Goal: Task Accomplishment & Management: Manage account settings

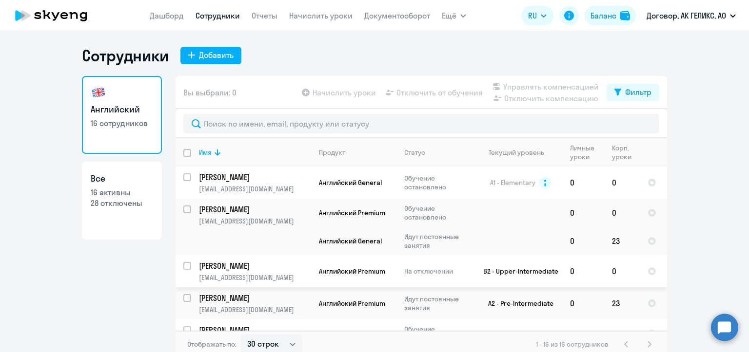
select select "30"
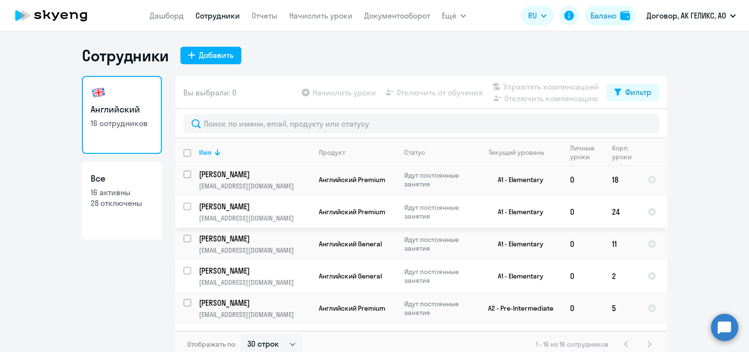
scroll to position [403, 0]
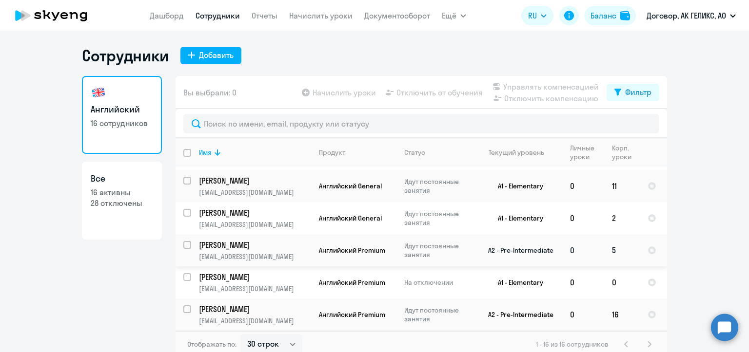
click at [236, 250] on td "[PERSON_NAME] [EMAIL_ADDRESS][DOMAIN_NAME]" at bounding box center [251, 250] width 120 height 32
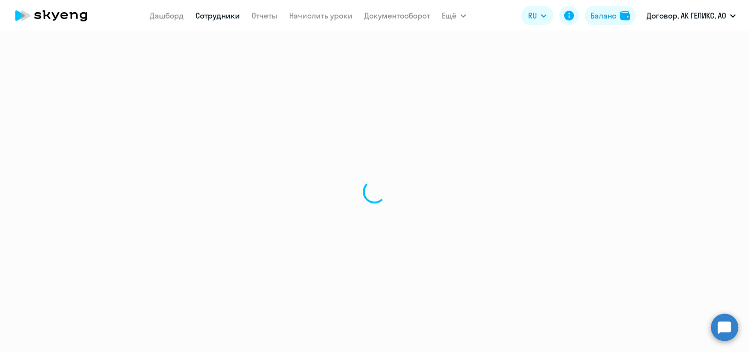
select select "english"
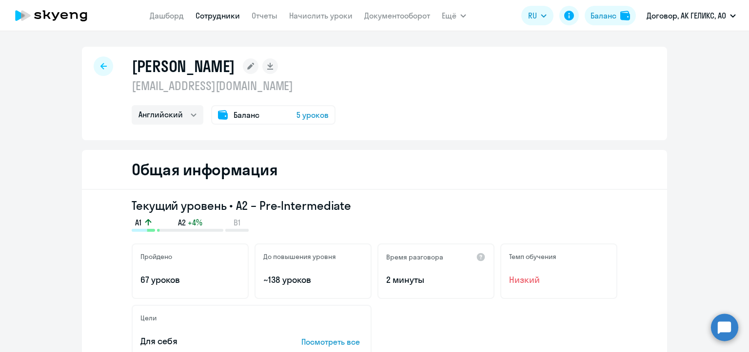
click at [273, 118] on div "Баланс 5 уроков" at bounding box center [273, 114] width 124 height 19
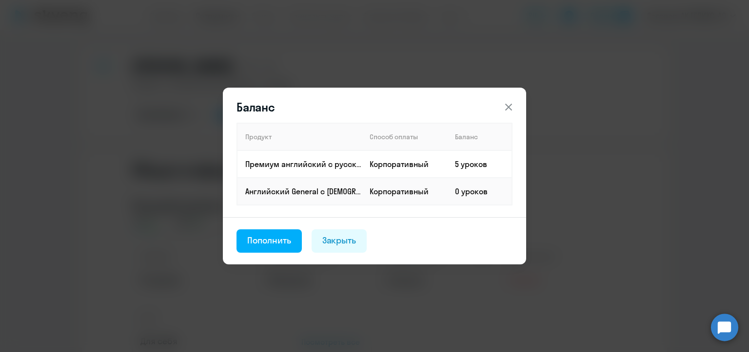
click at [266, 253] on footer "Пополнить Закрыть" at bounding box center [374, 240] width 303 height 47
click at [265, 242] on div "Пополнить" at bounding box center [269, 240] width 44 height 13
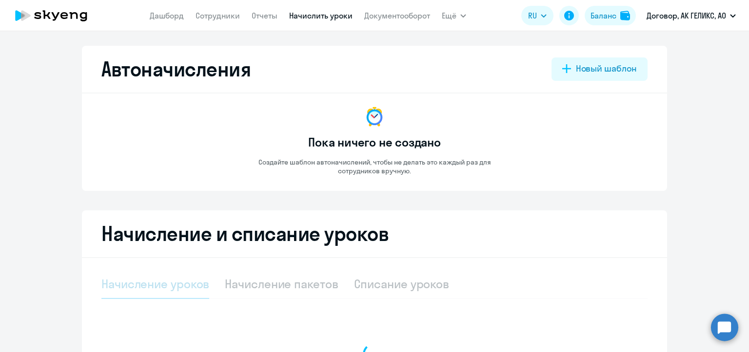
select select "10"
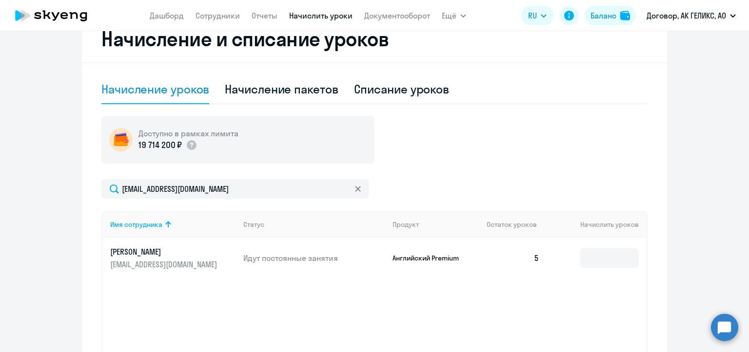
scroll to position [244, 0]
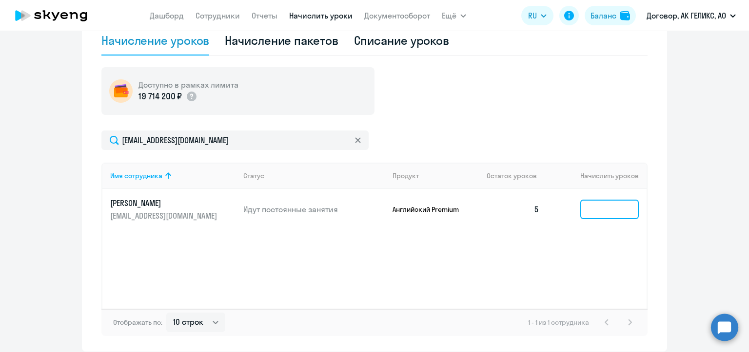
click at [620, 211] on input at bounding box center [609, 209] width 58 height 19
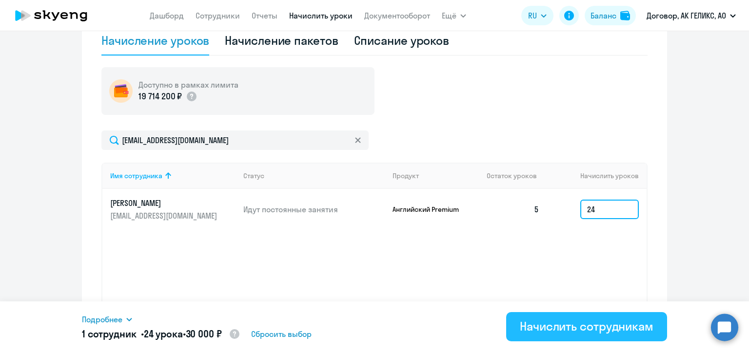
type input "24"
click at [538, 327] on div "Начислить сотрудникам" at bounding box center [586, 327] width 134 height 16
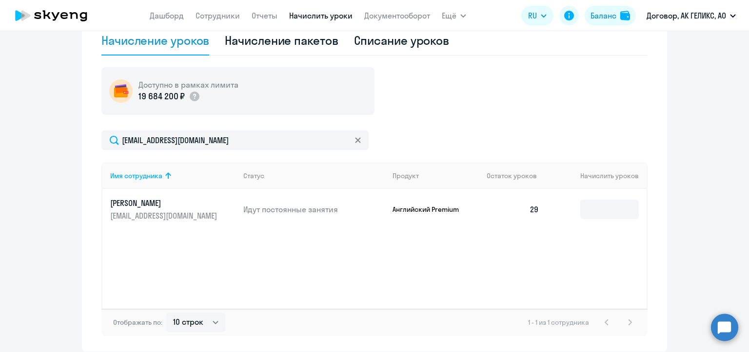
scroll to position [97, 0]
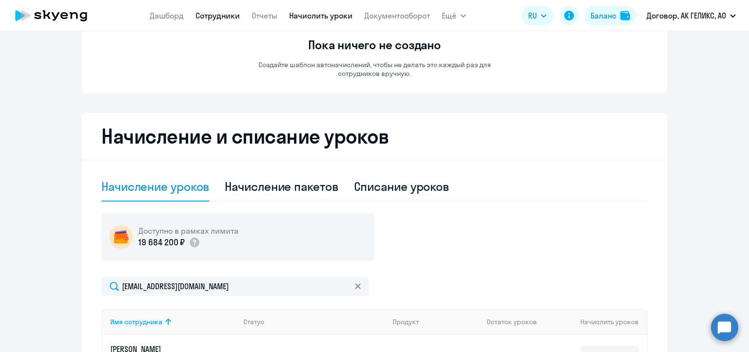
click at [208, 15] on link "Сотрудники" at bounding box center [217, 16] width 44 height 10
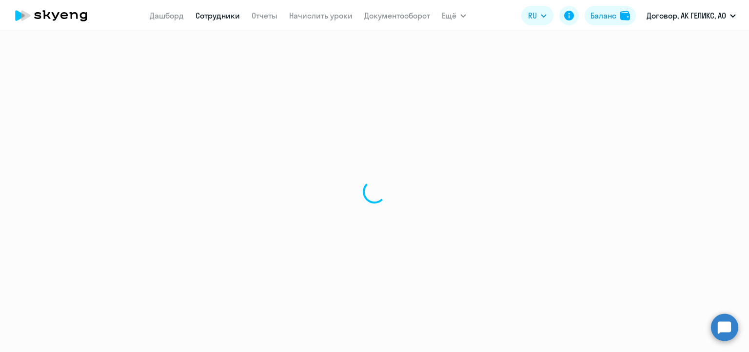
select select "30"
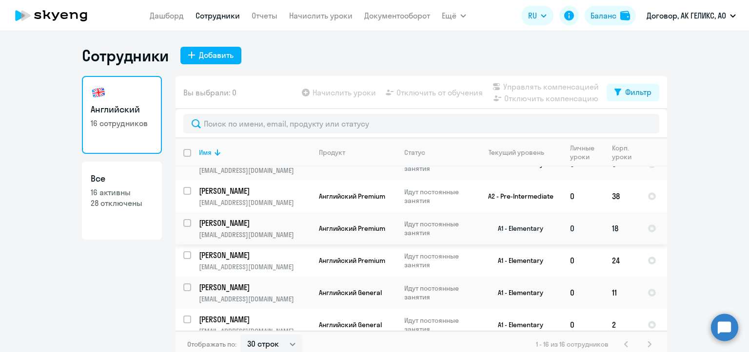
scroll to position [390, 0]
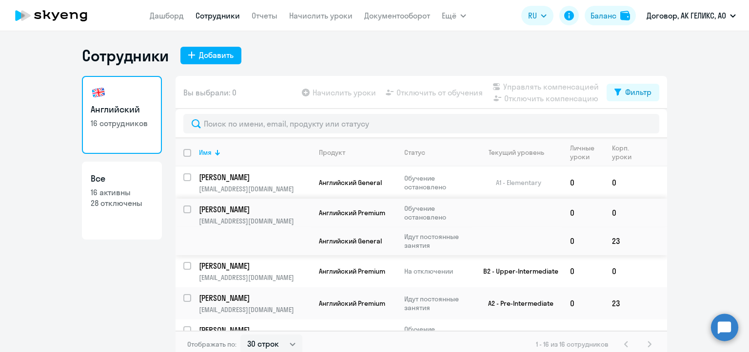
select select "30"
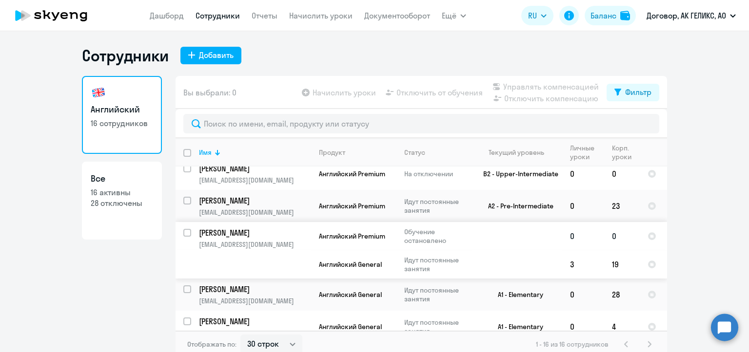
click at [259, 253] on td "[PERSON_NAME] [EMAIL_ADDRESS][DOMAIN_NAME]" at bounding box center [251, 250] width 120 height 57
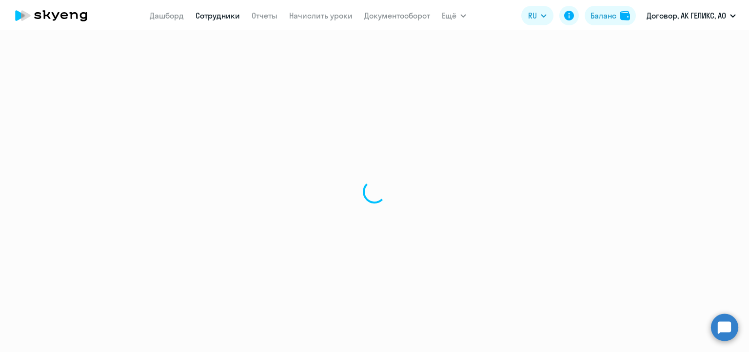
select select "english"
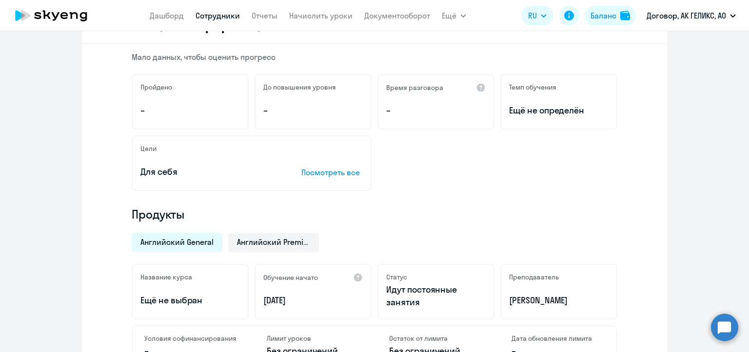
scroll to position [195, 0]
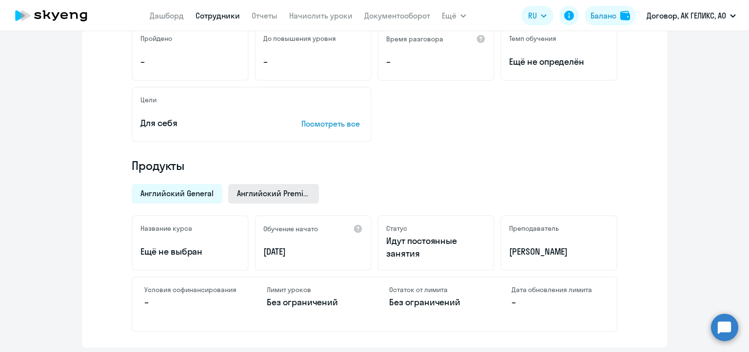
click at [269, 191] on span "Английский Premium" at bounding box center [273, 193] width 73 height 11
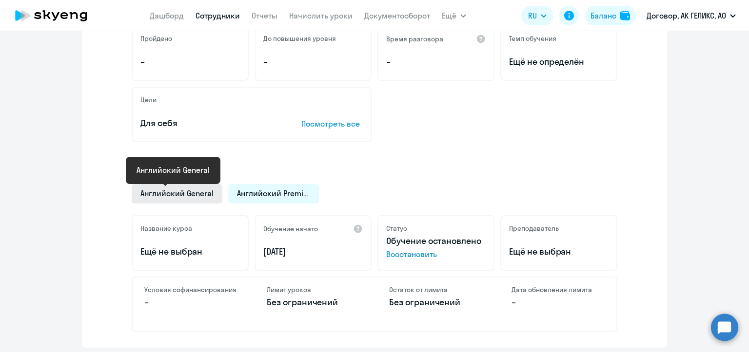
click at [162, 195] on span "Английский General" at bounding box center [176, 193] width 73 height 11
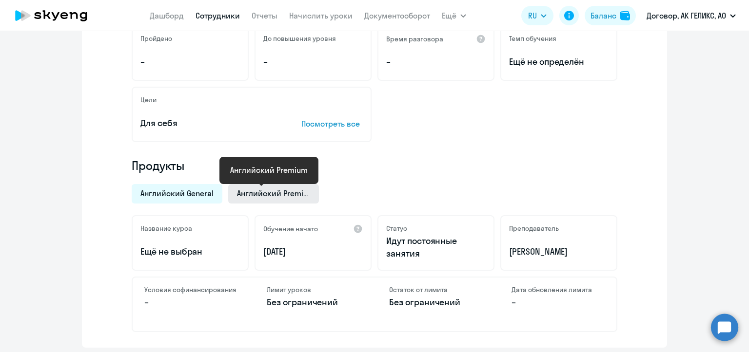
click at [239, 188] on span "Английский Premium" at bounding box center [273, 193] width 73 height 11
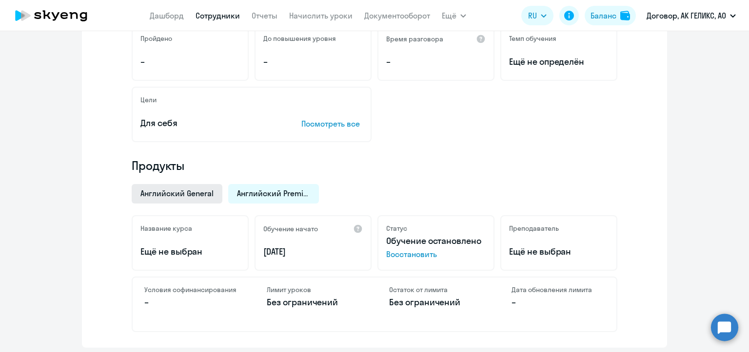
click at [174, 194] on span "Английский General" at bounding box center [176, 193] width 73 height 11
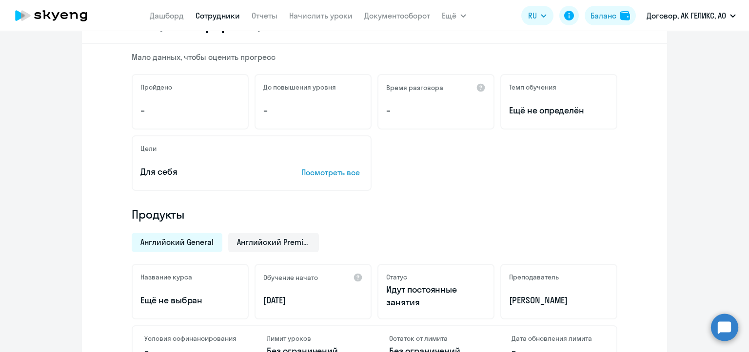
scroll to position [0, 0]
